Goal: Find specific page/section: Find specific page/section

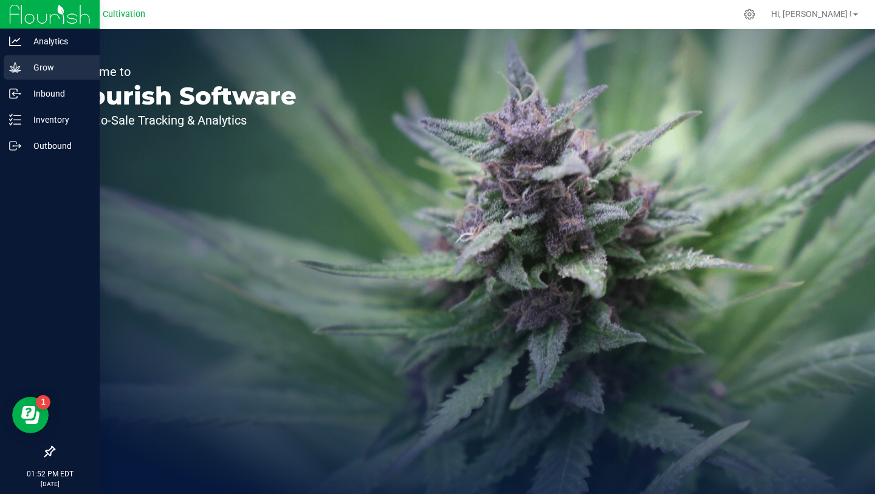
click at [21, 74] on p "Grow" at bounding box center [57, 67] width 73 height 15
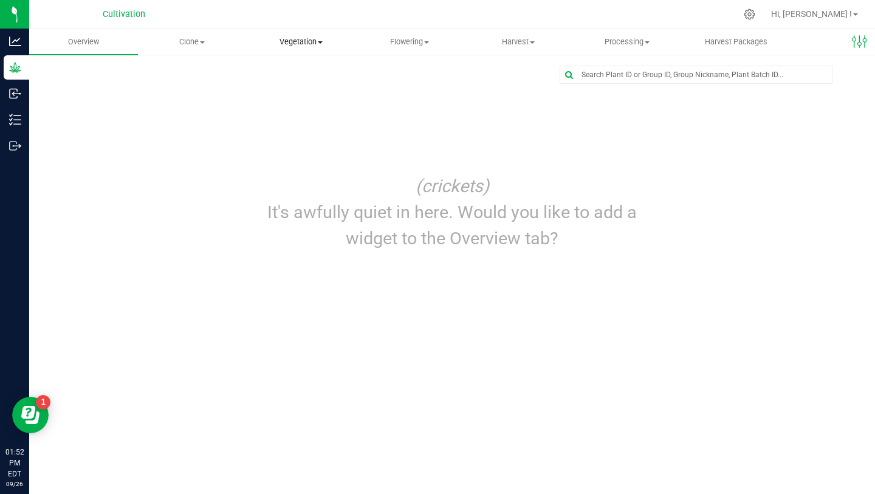
click at [302, 48] on uib-tab-heading "Vegetation Veg groups Veg plants Mother groups Mother plants Apply to plants" at bounding box center [301, 42] width 108 height 24
click at [308, 71] on span "Veg groups" at bounding box center [285, 73] width 77 height 10
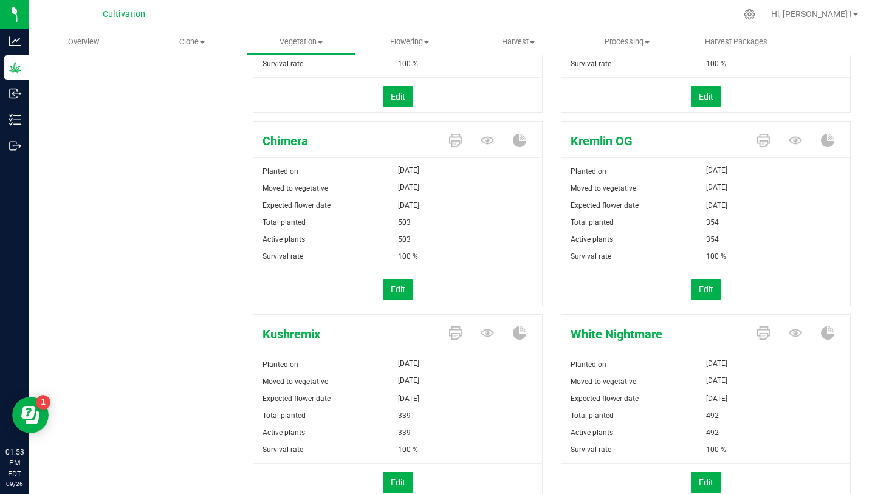
scroll to position [305, 0]
